Goal: Navigation & Orientation: Find specific page/section

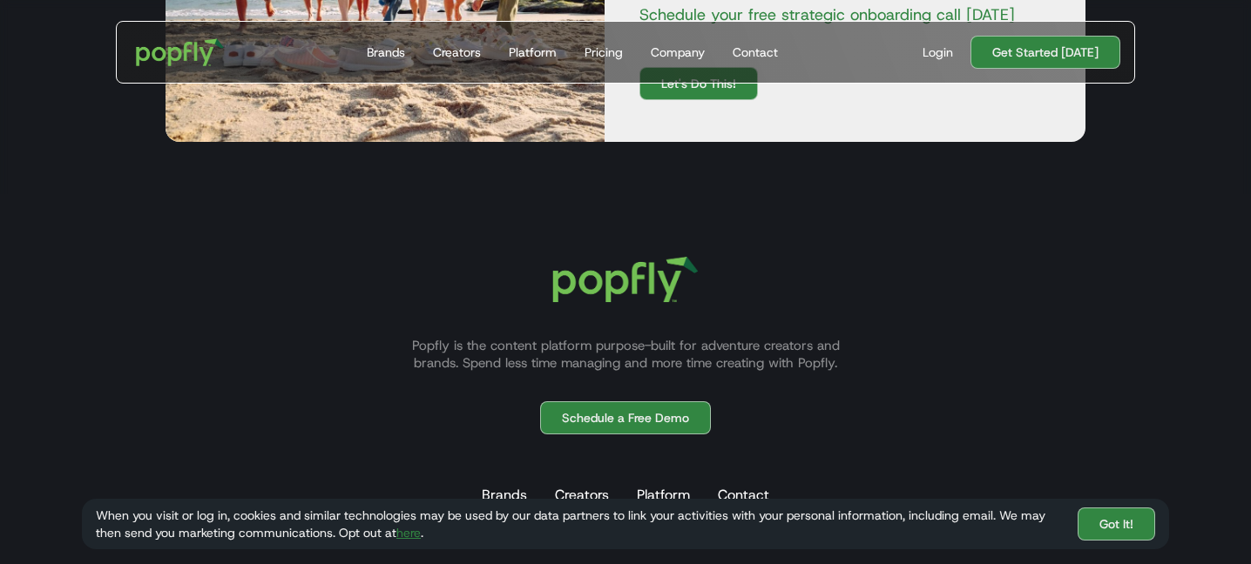
scroll to position [2726, 0]
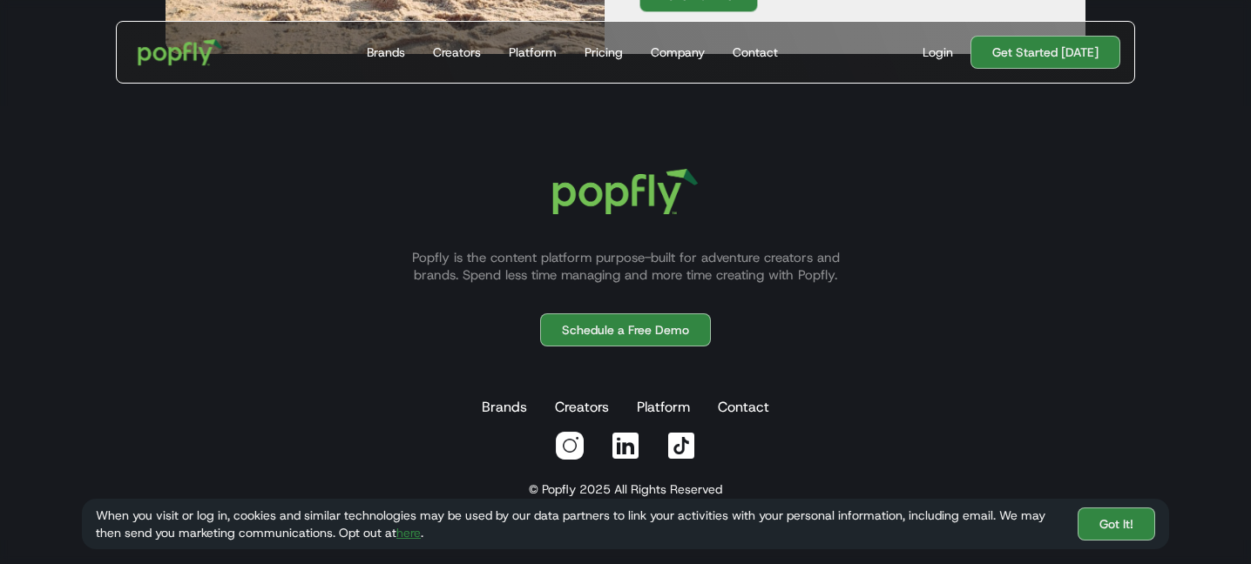
click at [194, 45] on img "home" at bounding box center [180, 52] width 108 height 51
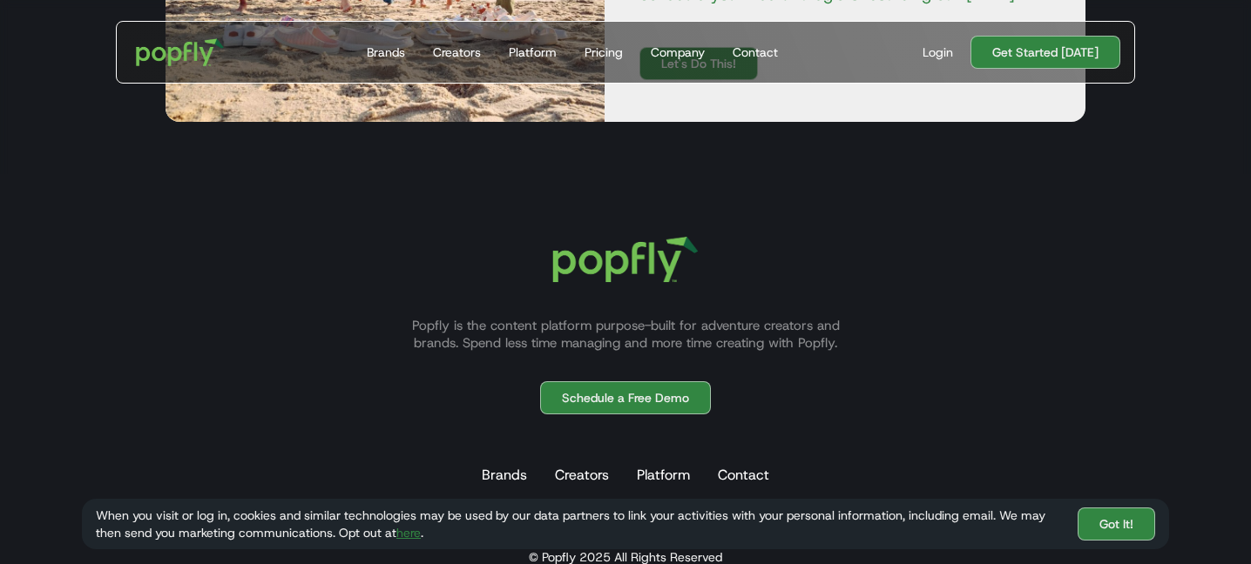
scroll to position [4821, 0]
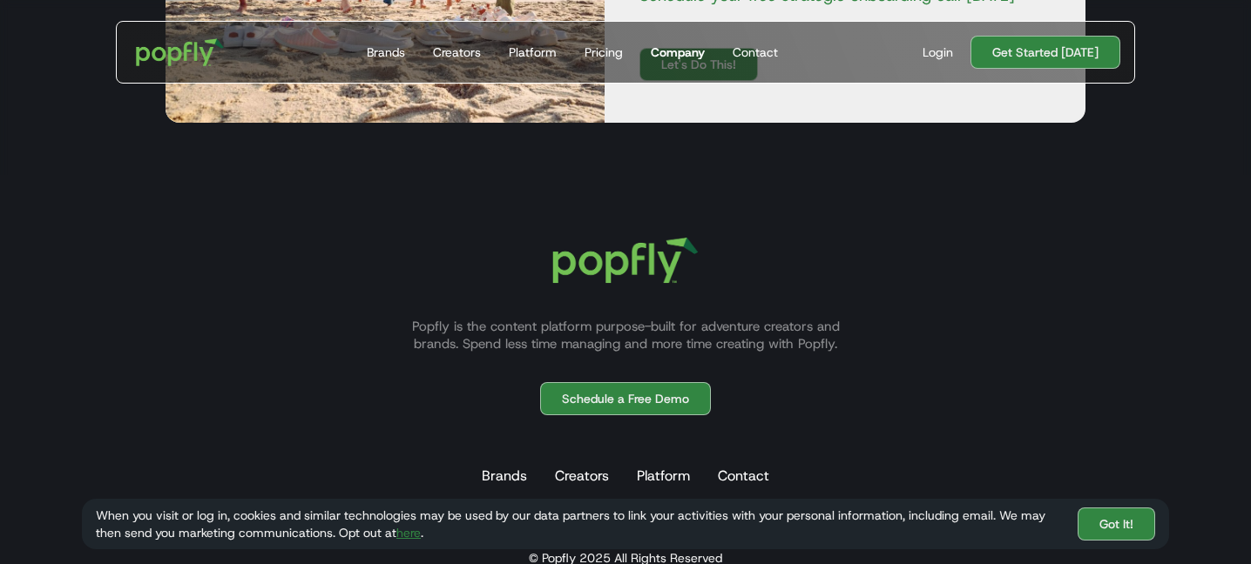
click at [672, 44] on div "Company" at bounding box center [678, 52] width 54 height 17
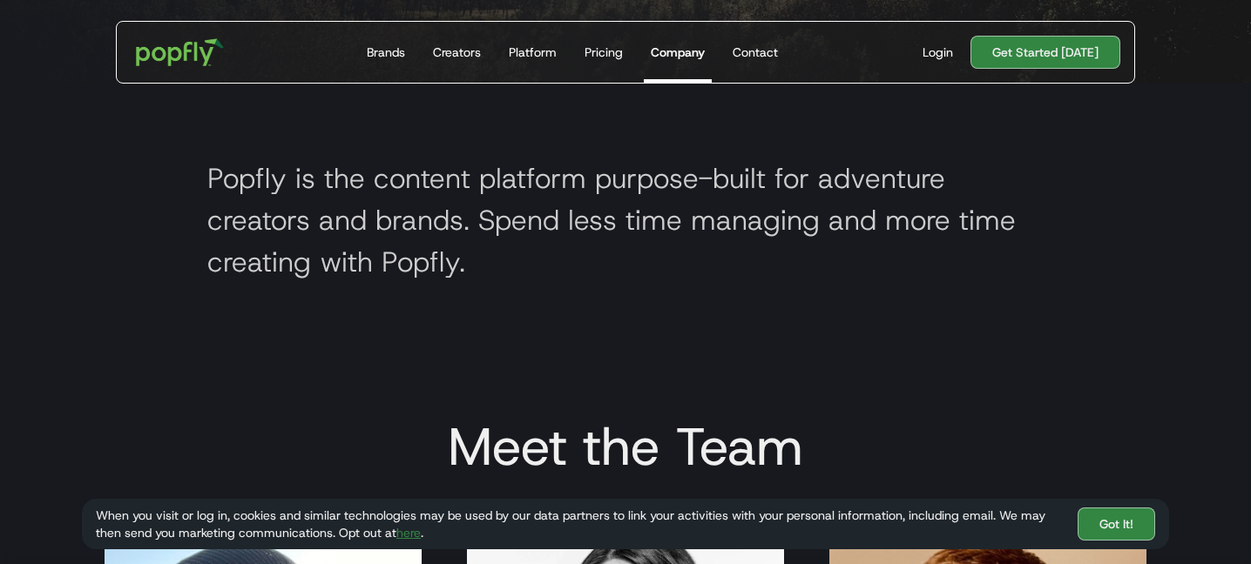
scroll to position [474, 0]
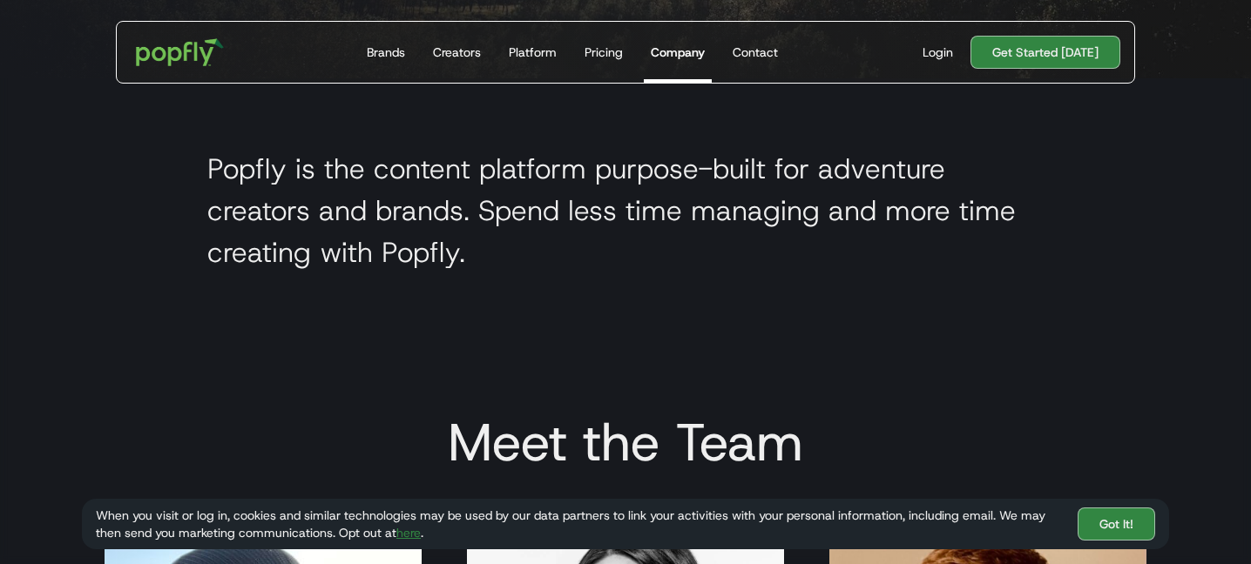
click at [1106, 541] on div "When you visit or log in, cookies and similar technologies may be used by our d…" at bounding box center [625, 524] width 1087 height 51
click at [1105, 529] on link "Got It!" at bounding box center [1116, 524] width 78 height 33
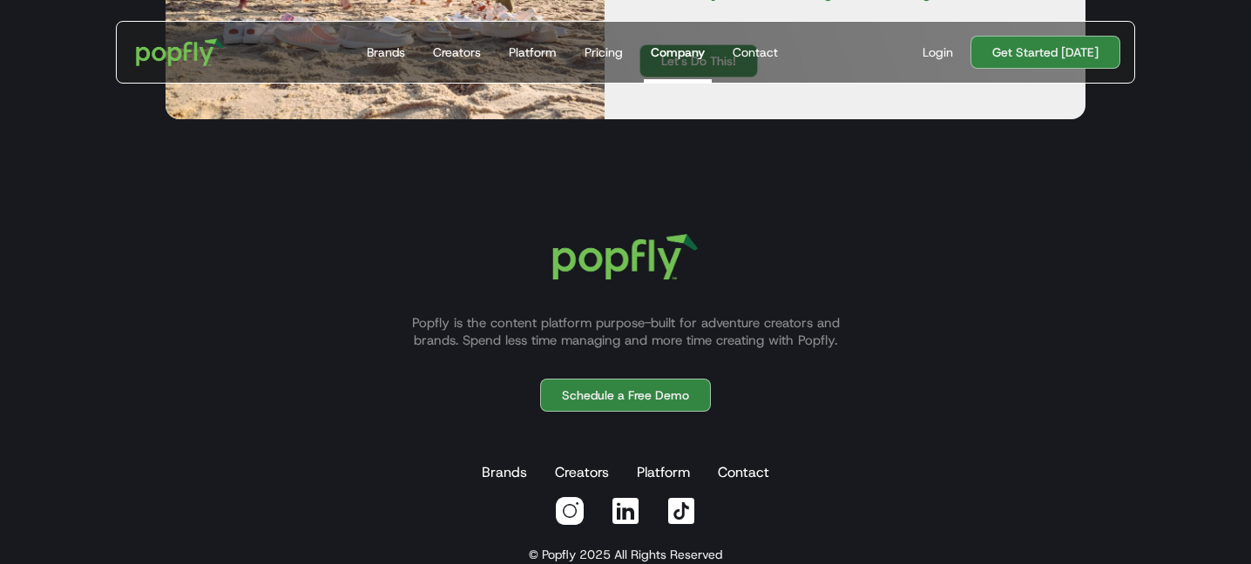
scroll to position [2146, 0]
